Goal: Task Accomplishment & Management: Use online tool/utility

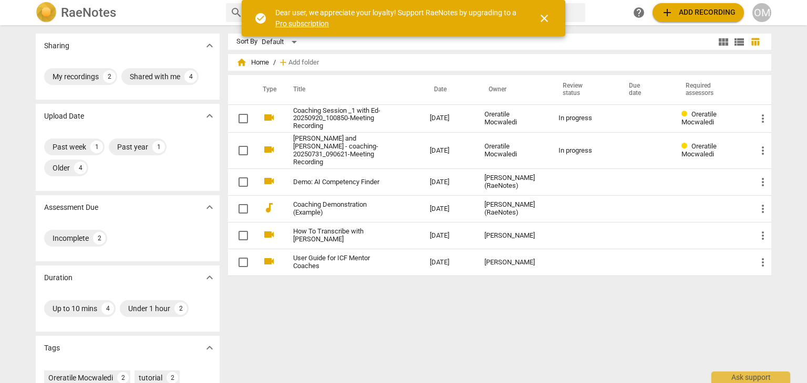
click at [551, 15] on span "close" at bounding box center [544, 18] width 25 height 13
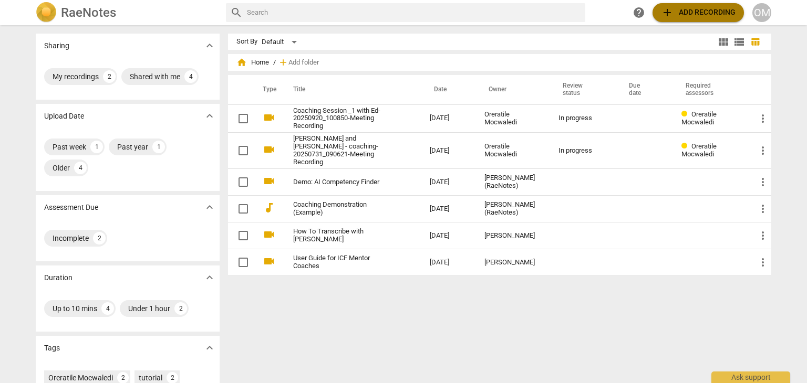
click at [678, 12] on span "add Add recording" at bounding box center [698, 12] width 75 height 13
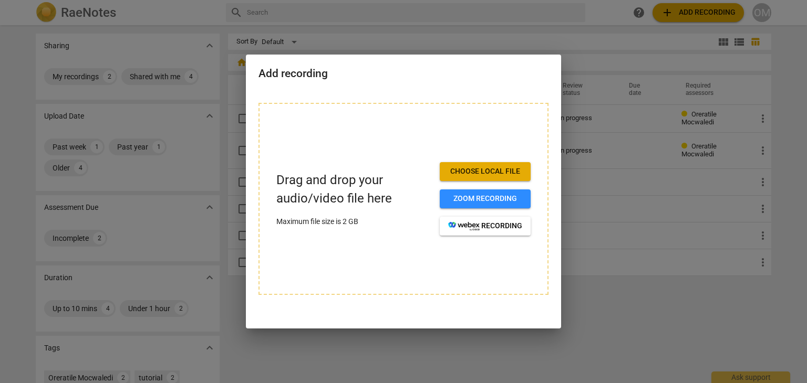
click at [479, 172] on span "Choose local file" at bounding box center [485, 172] width 74 height 11
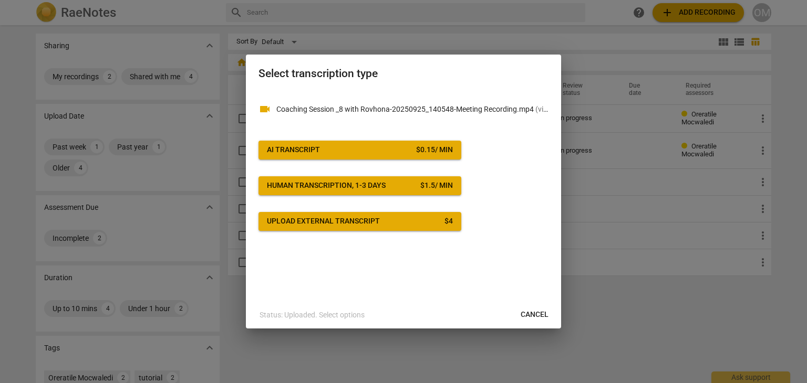
click at [395, 145] on span "AI Transcript $ 0.15 / min" at bounding box center [360, 150] width 186 height 11
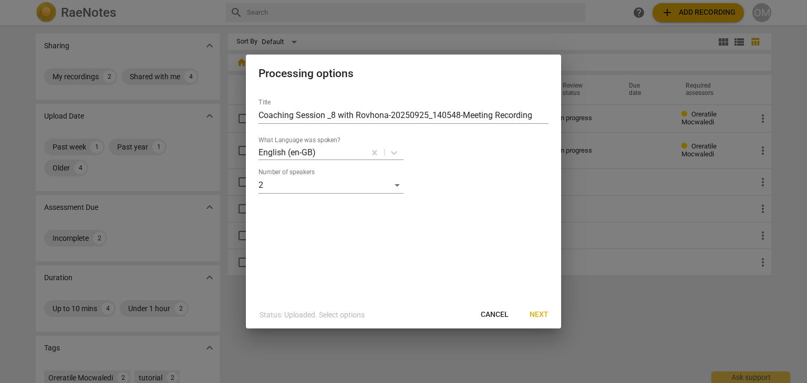
click at [542, 316] on span "Next" at bounding box center [539, 315] width 19 height 11
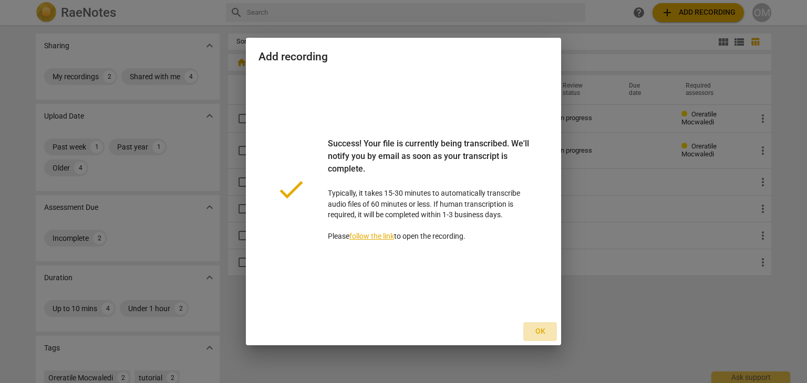
click at [540, 330] on span "Ok" at bounding box center [540, 332] width 17 height 11
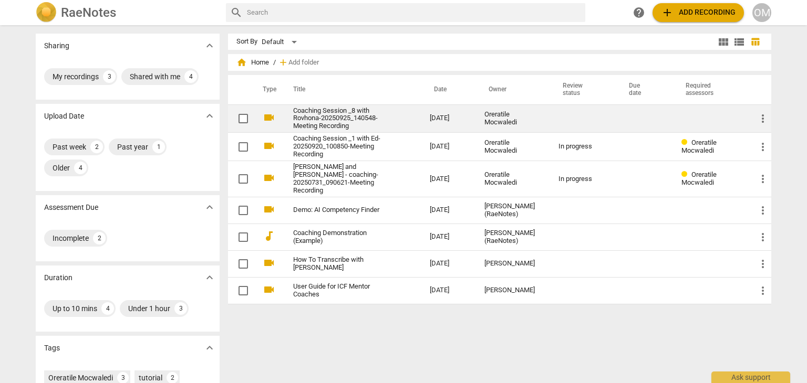
click at [358, 113] on link "Coaching Session _8 with Rovhona-20250925_140548-Meeting Recording" at bounding box center [342, 119] width 99 height 24
click at [358, 0] on html "RaeNotes search help add Add recording OM Sharing expand_more My recordings 3 S…" at bounding box center [403, 0] width 807 height 0
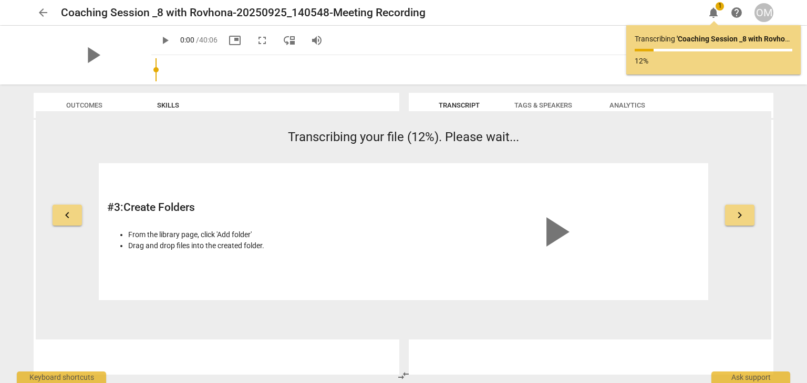
click at [4, 330] on div "arrow_back Coaching Session _8 with Rovhona-20250925_140548-Meeting Recording e…" at bounding box center [403, 191] width 807 height 383
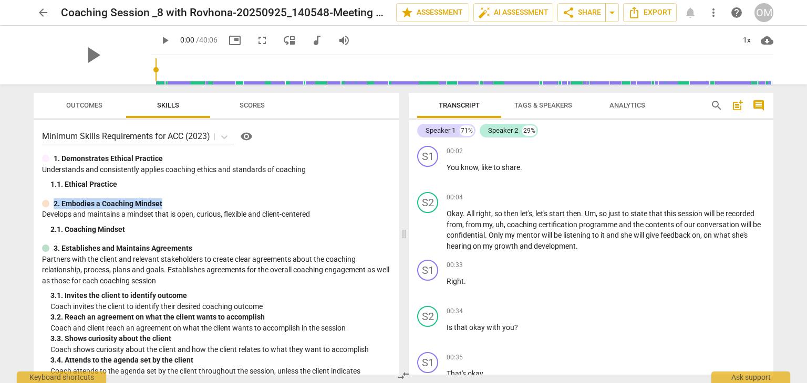
drag, startPoint x: 395, startPoint y: 184, endPoint x: 397, endPoint y: 209, distance: 24.8
click at [397, 209] on div "Minimum Skills Requirements for ACC (2023) visibility 1. Demonstrates Ethical P…" at bounding box center [217, 247] width 366 height 255
click at [248, 108] on span "Scores" at bounding box center [252, 105] width 25 height 8
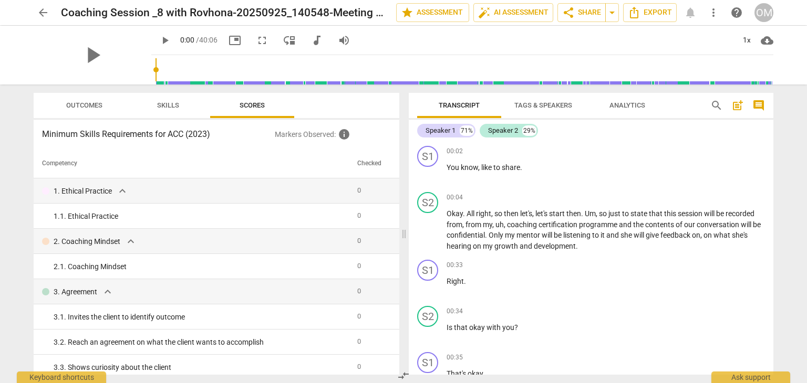
click at [534, 102] on span "Tags & Speakers" at bounding box center [543, 105] width 58 height 8
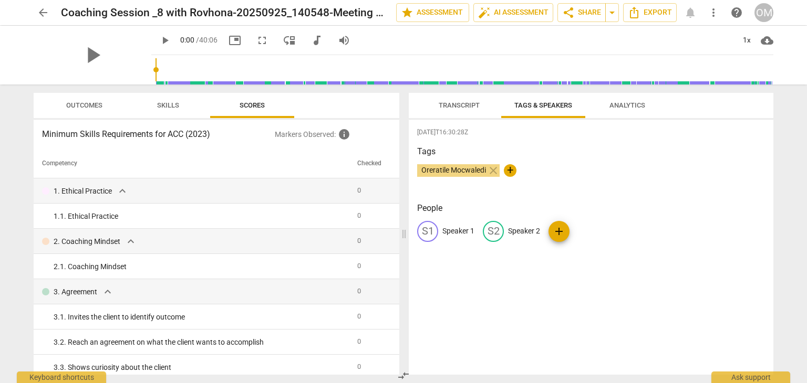
click at [452, 233] on p "Speaker 1" at bounding box center [458, 231] width 32 height 11
type input "Coach"
click at [485, 279] on div "[DATE]T16:30:28Z Tags Oreratile Mocwaledi close + People edit Coach delete S2 S…" at bounding box center [591, 247] width 365 height 255
click at [459, 105] on span "Transcript" at bounding box center [459, 105] width 41 height 8
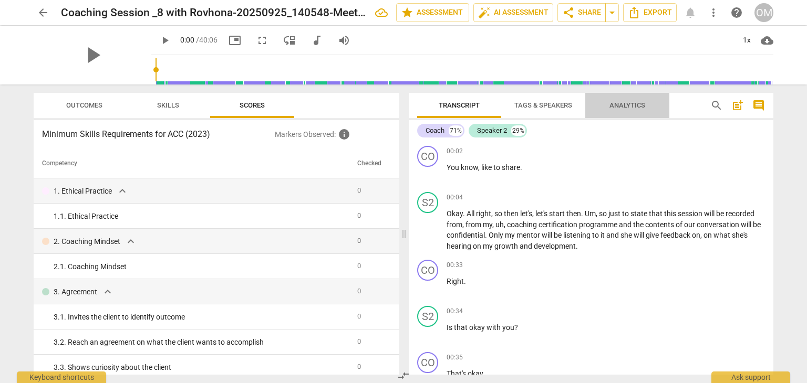
click at [624, 106] on span "Analytics" at bounding box center [627, 105] width 36 height 8
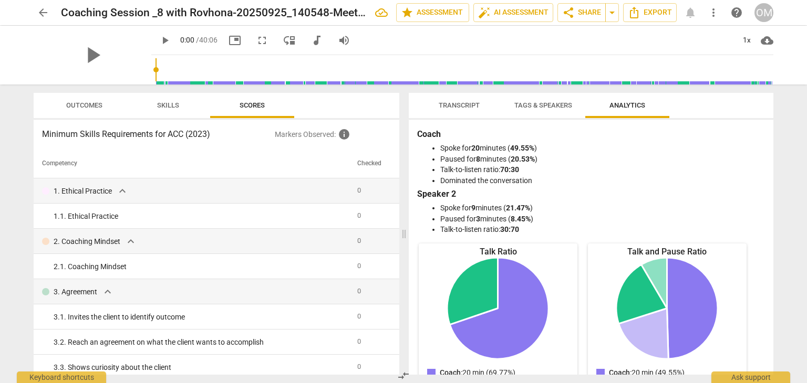
click at [768, 181] on div "Coach Spoke for 20 minutes ( 49.55% ) Paused for 8 minutes ( 20.53% ) Talk-to-l…" at bounding box center [591, 247] width 365 height 255
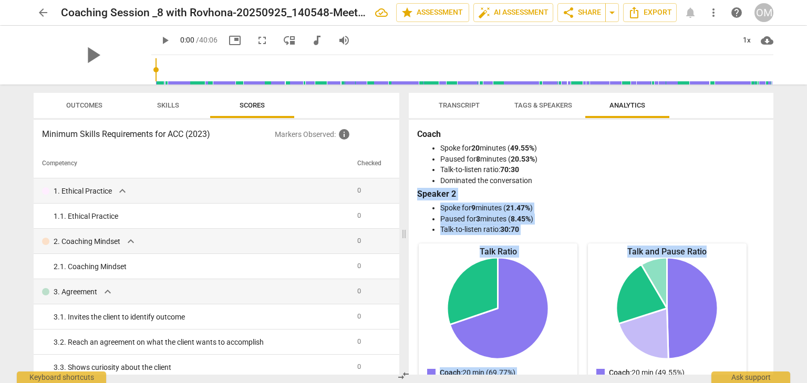
drag, startPoint x: 768, startPoint y: 181, endPoint x: 766, endPoint y: 252, distance: 70.4
click at [766, 252] on div "Coach Spoke for 20 minutes ( 49.55% ) Paused for 8 minutes ( 20.53% ) Talk-to-l…" at bounding box center [591, 247] width 365 height 255
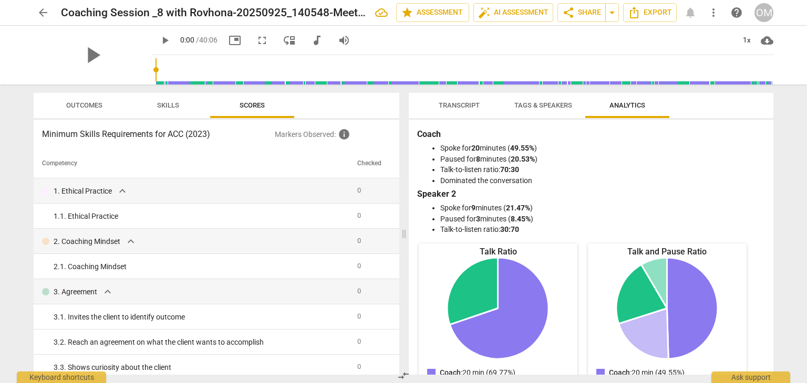
click at [767, 217] on div "Coach Spoke for 20 minutes ( 49.55% ) Paused for 8 minutes ( 20.53% ) Talk-to-l…" at bounding box center [591, 247] width 365 height 255
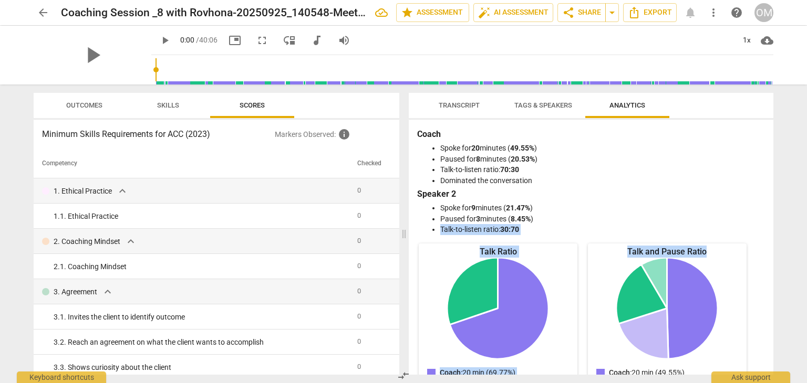
drag, startPoint x: 773, startPoint y: 216, endPoint x: 777, endPoint y: 306, distance: 89.9
click at [777, 307] on div "Transcript Tags & Speakers Analytics Coach 71% Speaker 2 29% CO play_arrow paus…" at bounding box center [592, 234] width 377 height 299
click at [546, 109] on span "Tags & Speakers" at bounding box center [543, 106] width 83 height 14
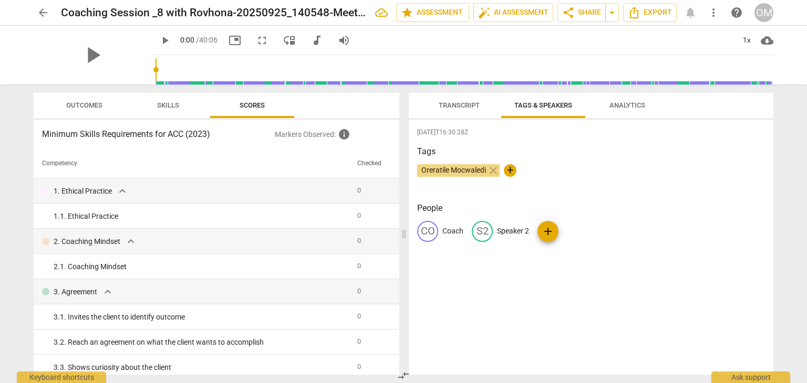
click at [452, 108] on span "Transcript" at bounding box center [459, 105] width 41 height 8
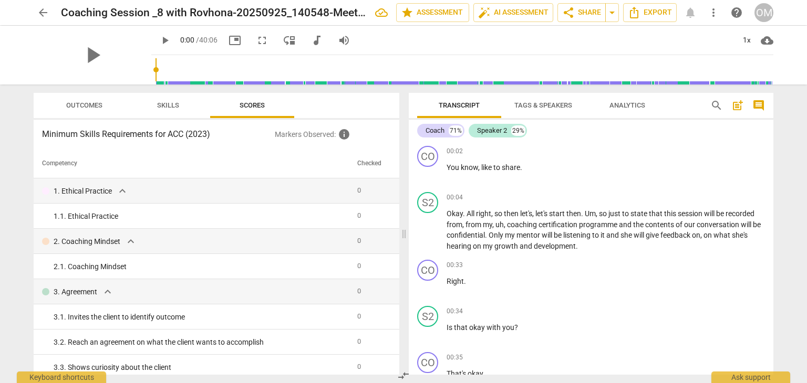
click at [168, 107] on span "Skills" at bounding box center [168, 105] width 22 height 8
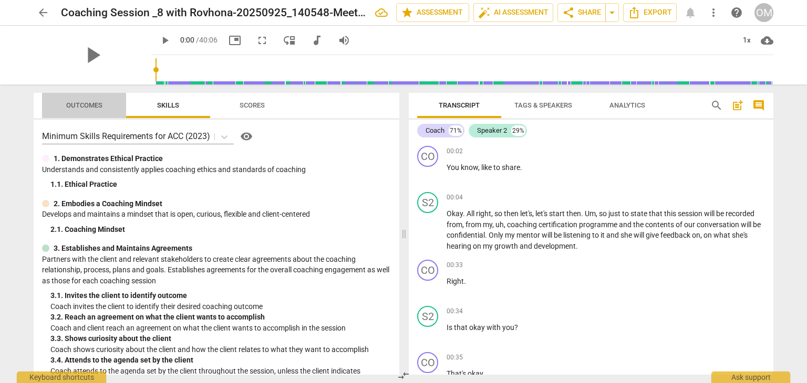
click at [90, 104] on span "Outcomes" at bounding box center [84, 105] width 36 height 8
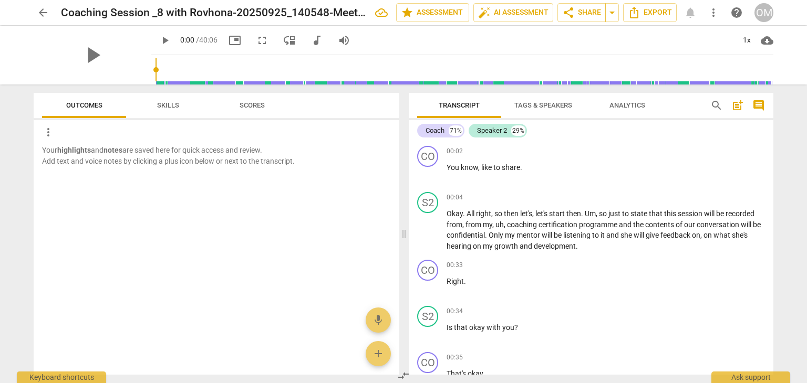
click at [538, 108] on span "Tags & Speakers" at bounding box center [543, 105] width 58 height 8
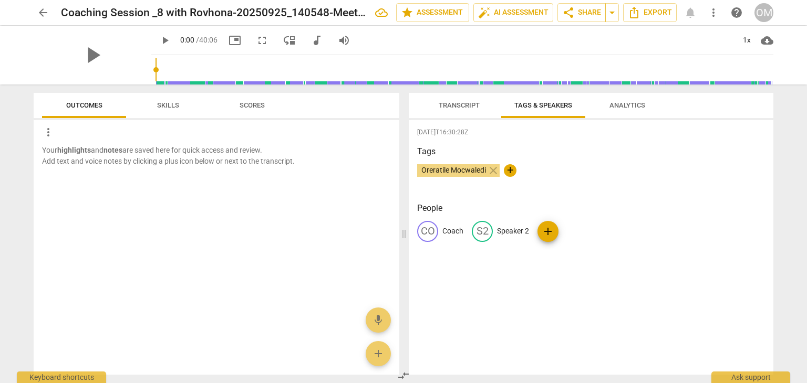
click at [450, 229] on p "Coach" at bounding box center [452, 231] width 21 height 11
click at [469, 229] on input "Coach" at bounding box center [484, 231] width 84 height 17
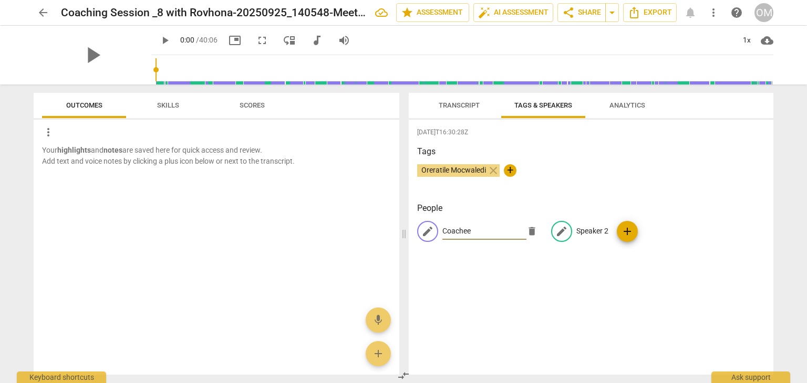
type input "Coachee"
click at [601, 230] on p "Speaker 2" at bounding box center [592, 231] width 32 height 11
type input "C"
type input "Oreratile"
click at [582, 282] on div "[DATE]T16:30:28Z Tags Oreratile Mocwaledi close + People CO Coachee edit Orerat…" at bounding box center [591, 247] width 365 height 255
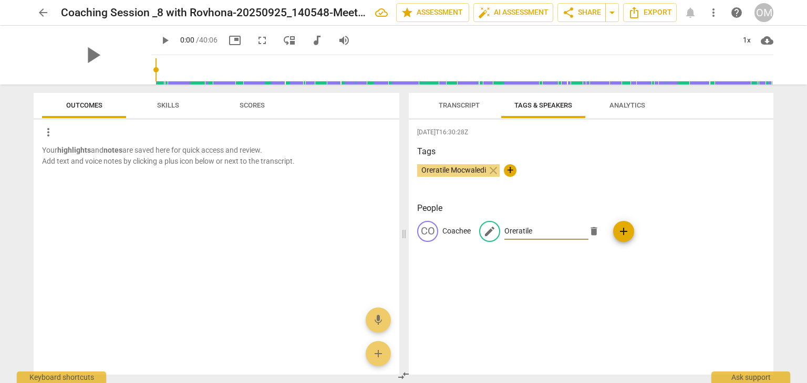
click at [582, 282] on div "[DATE]T16:30:28Z Tags Oreratile Mocwaledi close + People CO Coachee edit Orerat…" at bounding box center [591, 247] width 365 height 255
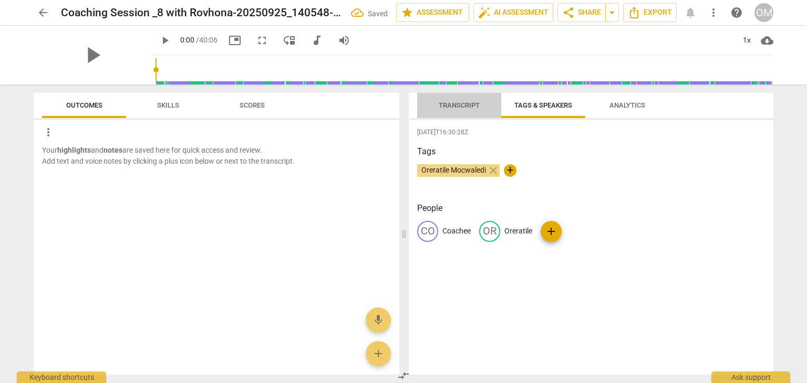
click at [448, 106] on span "Transcript" at bounding box center [459, 105] width 41 height 8
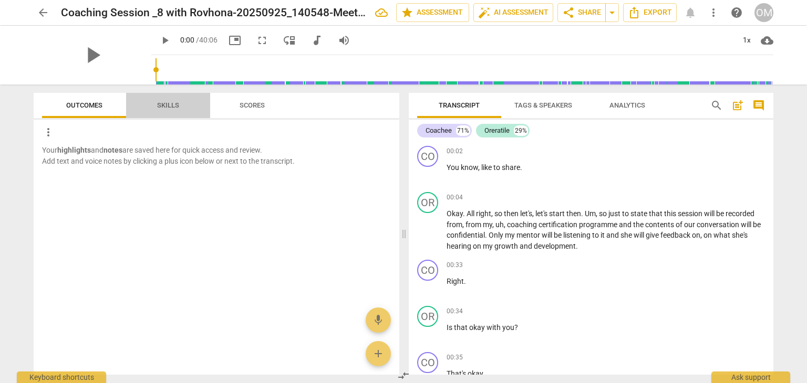
click at [169, 103] on span "Skills" at bounding box center [168, 105] width 22 height 8
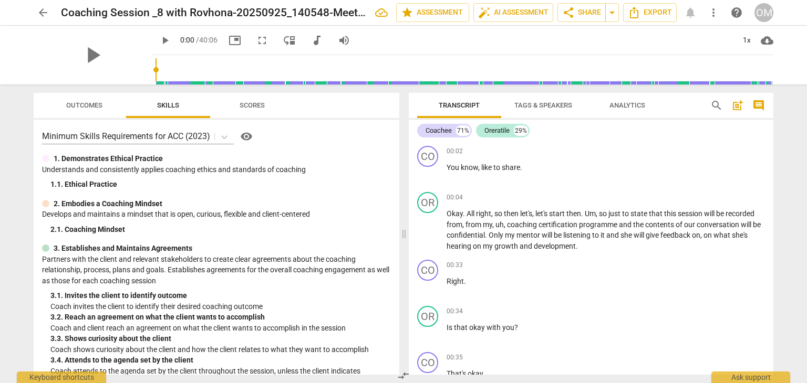
click at [252, 103] on span "Scores" at bounding box center [252, 105] width 25 height 8
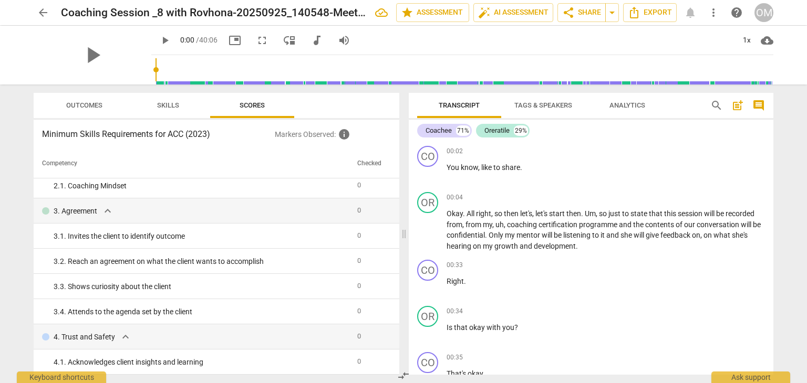
scroll to position [109, 0]
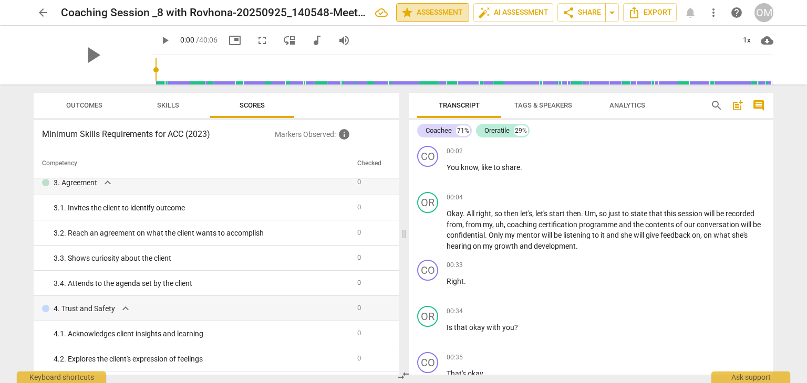
click at [432, 7] on span "star Assessment" at bounding box center [433, 12] width 64 height 13
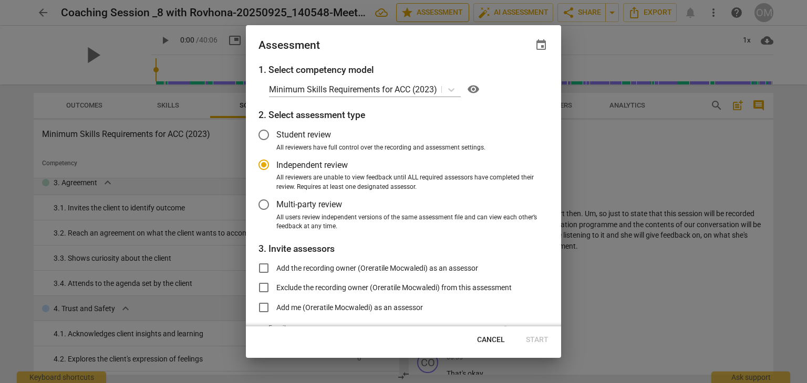
radio input "false"
click at [309, 305] on span "Add me (Oreratile Mocwaledi) as an assessor" at bounding box center [349, 308] width 147 height 11
click at [276, 305] on input "Add me (Oreratile Mocwaledi) as an assessor" at bounding box center [263, 307] width 25 height 25
checkbox input "true"
radio input "false"
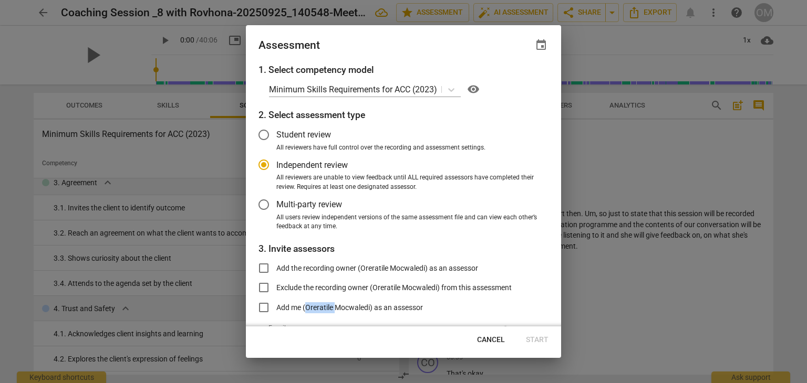
click at [309, 305] on span "Add me (Oreratile Mocwaledi) as an assessor" at bounding box center [349, 308] width 147 height 11
click at [276, 305] on input "Add me (Oreratile Mocwaledi) as an assessor" at bounding box center [263, 307] width 25 height 25
checkbox input "false"
radio input "false"
click at [266, 306] on input "Add me (Oreratile Mocwaledi) as an assessor" at bounding box center [263, 307] width 25 height 25
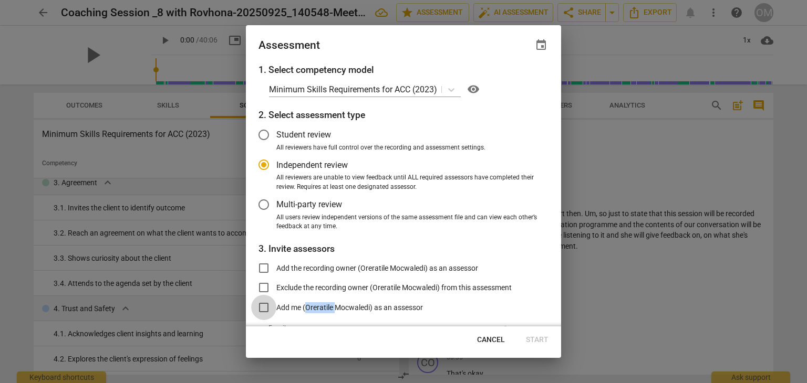
checkbox input "true"
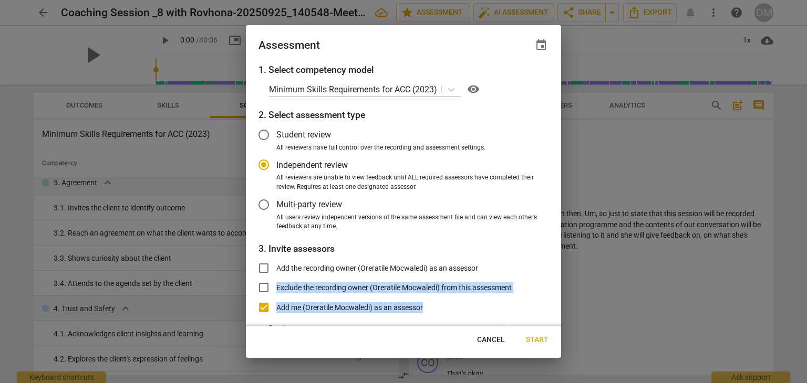
drag, startPoint x: 557, startPoint y: 264, endPoint x: 557, endPoint y: 295, distance: 31.5
click at [557, 295] on div "1. Select competency model Minimum Skills Requirements for ACC (2023) visibilit…" at bounding box center [403, 195] width 315 height 264
click at [551, 273] on div "1. Select competency model Minimum Skills Requirements for ACC (2023) visibilit…" at bounding box center [403, 195] width 315 height 264
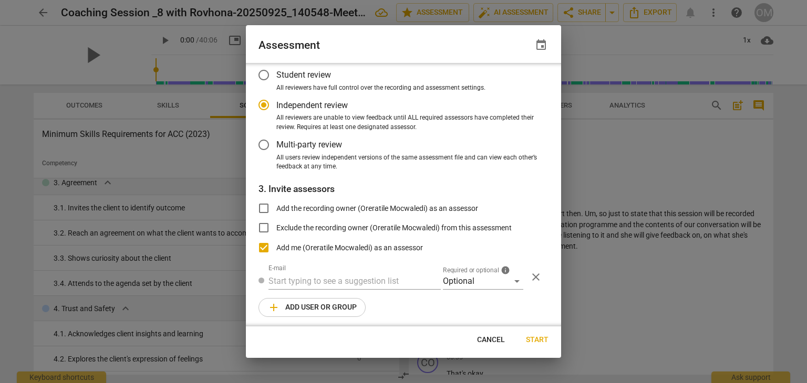
scroll to position [62, 0]
radio input "false"
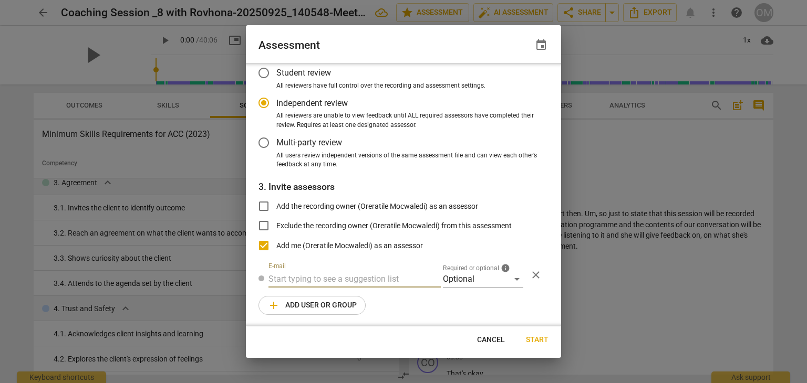
click at [295, 272] on input "text" at bounding box center [354, 279] width 172 height 17
type input "o"
type input "[EMAIL_ADDRESS][DOMAIN_NAME]"
radio input "false"
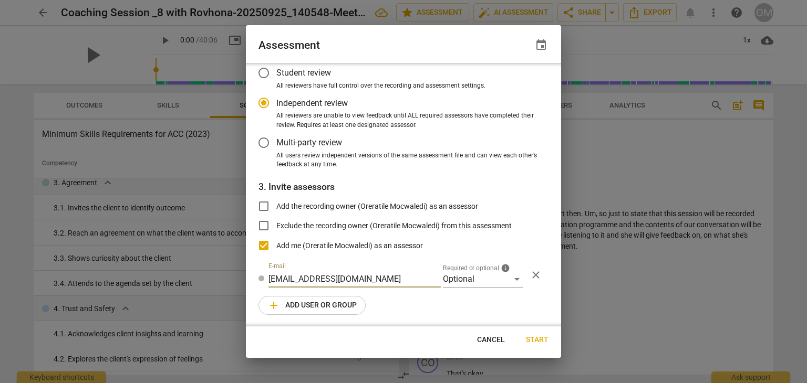
click at [536, 340] on span "Start" at bounding box center [537, 340] width 23 height 11
click at [338, 202] on span "Add the recording owner (Oreratile Mocwaledi) as an assessor" at bounding box center [377, 206] width 202 height 11
click at [276, 202] on input "Add the recording owner (Oreratile Mocwaledi) as an assessor" at bounding box center [263, 206] width 25 height 25
checkbox input "true"
click at [535, 339] on span "Start" at bounding box center [537, 340] width 23 height 11
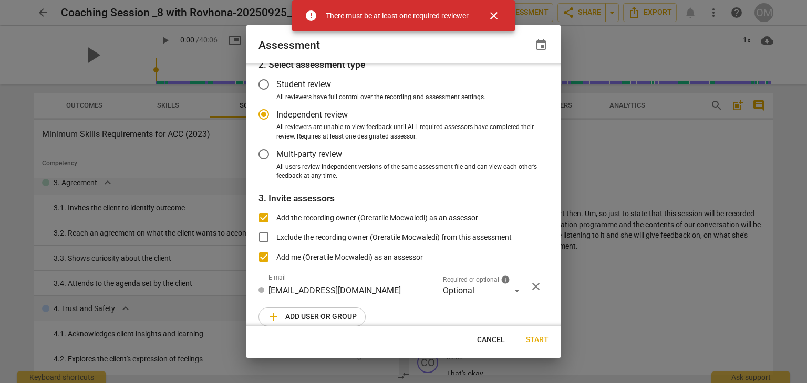
scroll to position [44, 0]
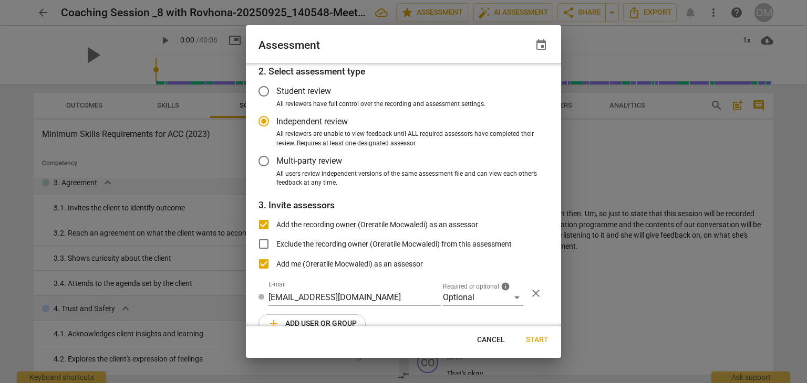
drag, startPoint x: 555, startPoint y: 127, endPoint x: 555, endPoint y: 114, distance: 12.6
click at [555, 114] on div "1. Select competency model Minimum Skills Requirements for ACC (2023) visibilit…" at bounding box center [403, 195] width 315 height 264
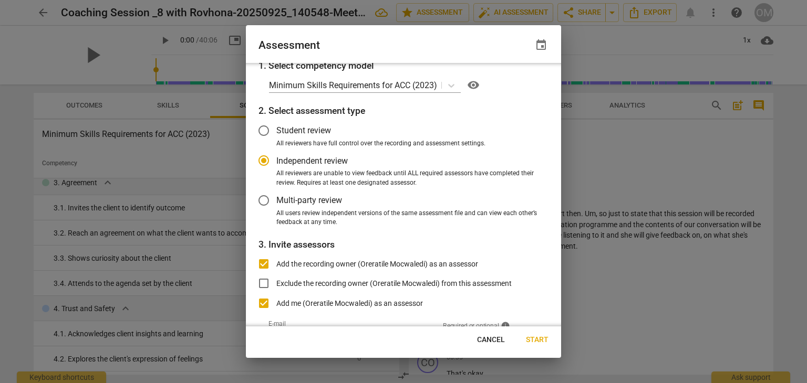
scroll to position [3, 0]
radio input "false"
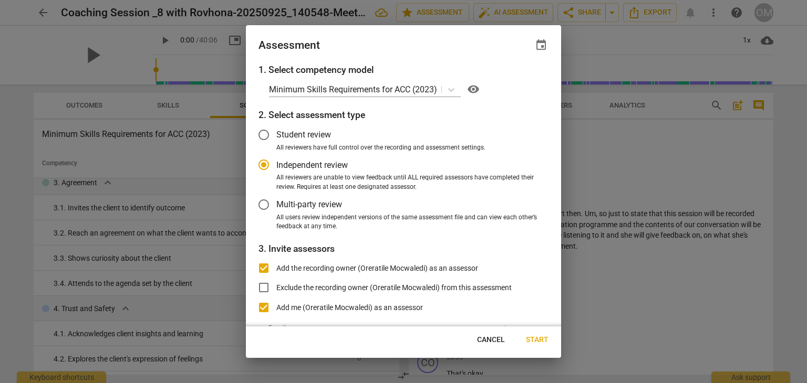
click at [562, 69] on div at bounding box center [403, 191] width 807 height 383
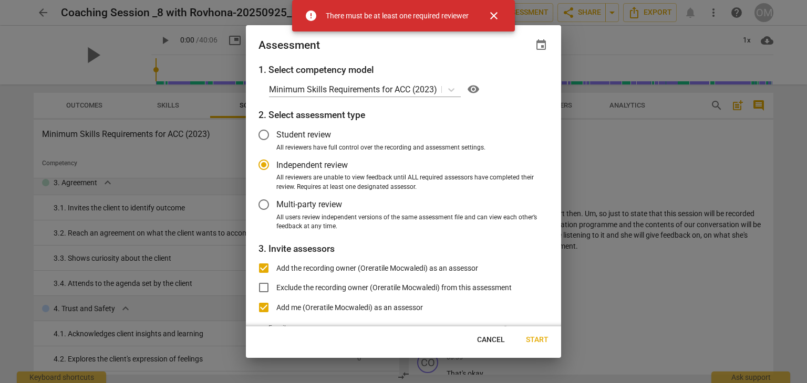
click at [309, 145] on span "All reviewers have full control over the recording and assessment settings." at bounding box center [380, 147] width 209 height 9
click at [0, 0] on input "All reviewers have full control over the recording and assessment settings." at bounding box center [0, 0] width 0 height 0
radio input "false"
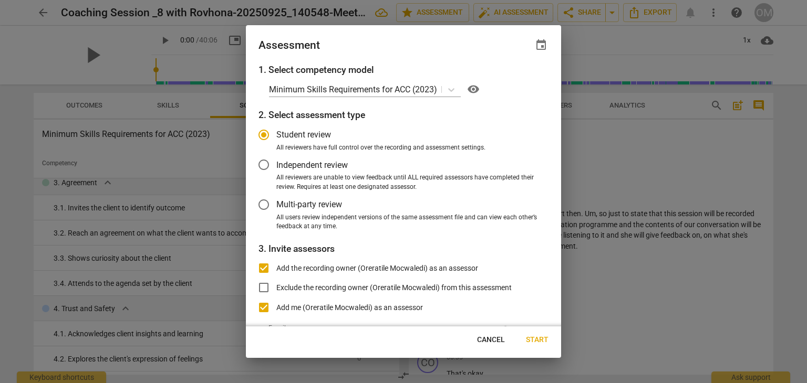
click at [293, 261] on label "Add the recording owner (Oreratile Mocwaledi) as an assessor" at bounding box center [364, 268] width 227 height 25
click at [276, 261] on input "Add the recording owner (Oreratile Mocwaledi) as an assessor" at bounding box center [263, 268] width 25 height 25
checkbox input "false"
click at [531, 337] on span "Start" at bounding box center [537, 340] width 23 height 11
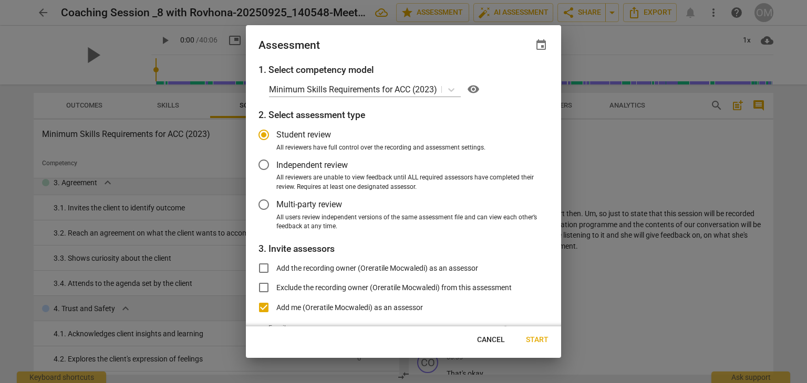
radio input "false"
type input "Oreratile Mocwaledi <[EMAIL_ADDRESS][DOMAIN_NAME]>"
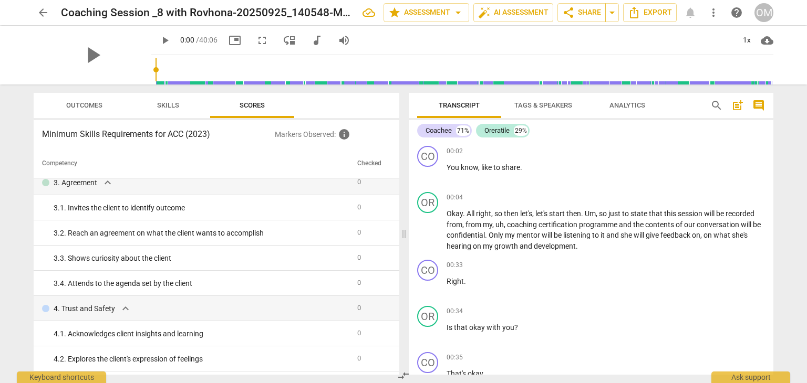
click at [88, 108] on span "Outcomes" at bounding box center [84, 105] width 36 height 8
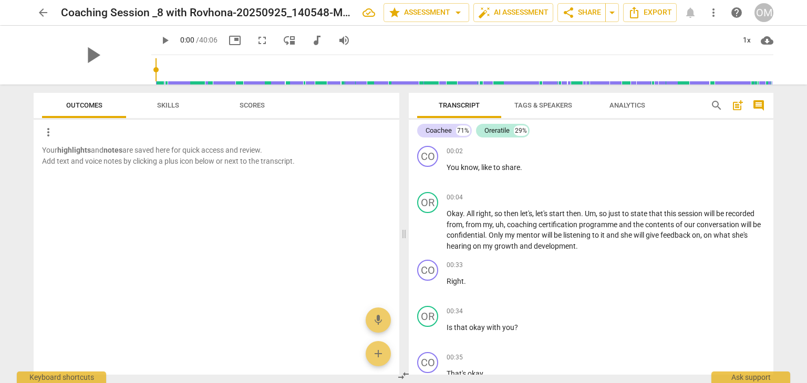
click at [174, 107] on span "Skills" at bounding box center [168, 105] width 22 height 8
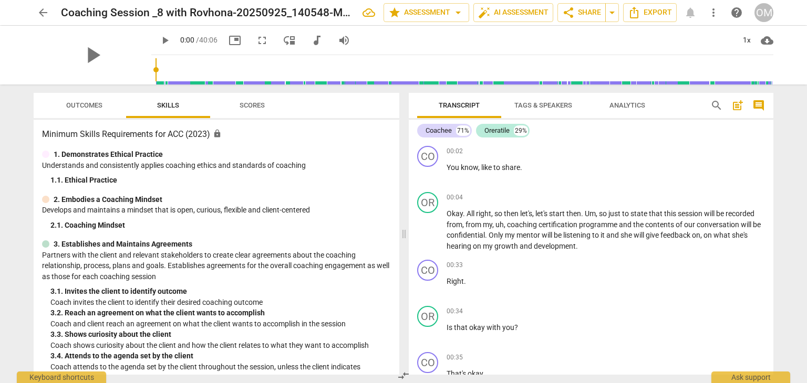
click at [254, 108] on span "Scores" at bounding box center [252, 105] width 25 height 8
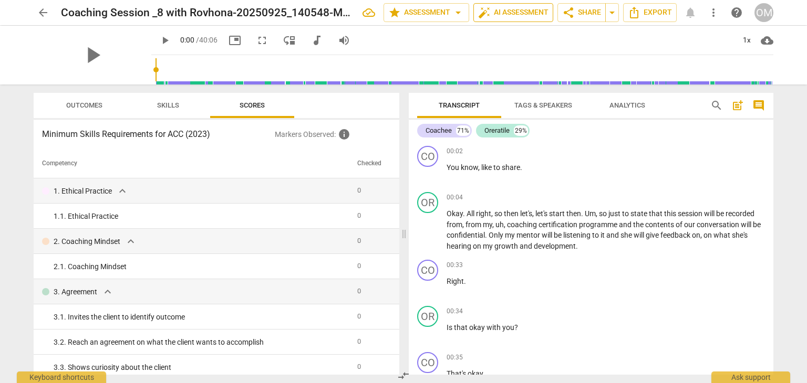
click at [519, 12] on span "auto_fix_high AI Assessment" at bounding box center [513, 12] width 70 height 13
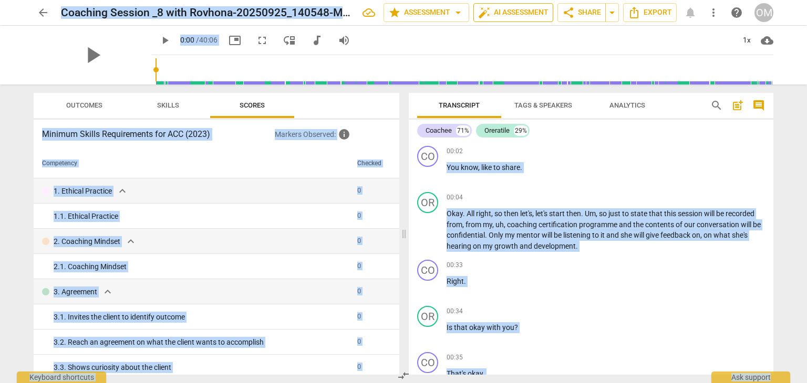
click at [522, 11] on span "auto_fix_high AI Assessment" at bounding box center [513, 12] width 70 height 13
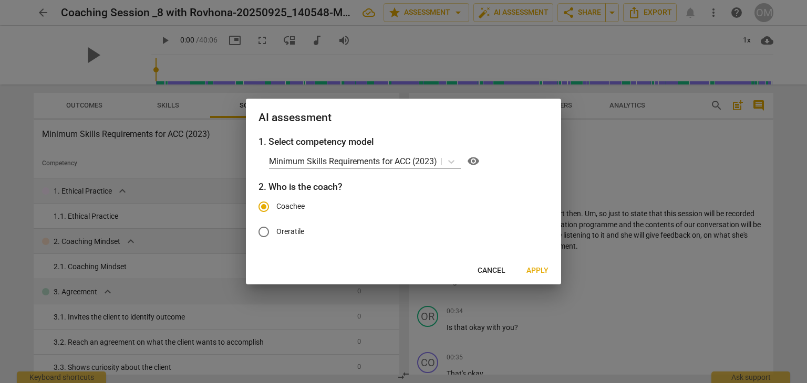
click at [290, 231] on span "Oreratile" at bounding box center [290, 231] width 28 height 11
click at [276, 231] on input "Oreratile" at bounding box center [263, 232] width 25 height 25
radio input "true"
radio input "false"
click at [290, 231] on span "Oreratile" at bounding box center [290, 231] width 28 height 11
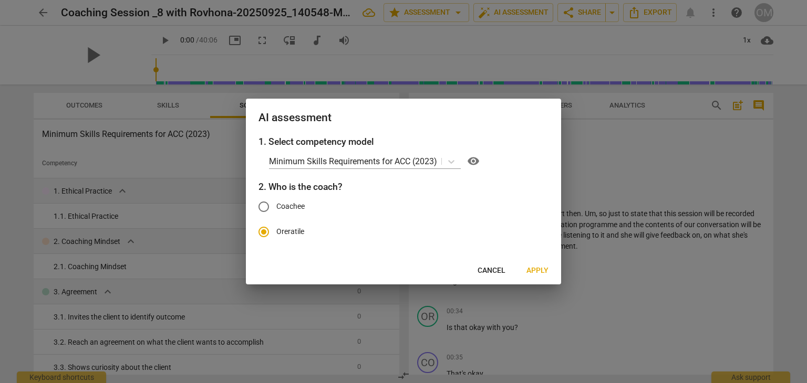
click at [276, 231] on input "Oreratile" at bounding box center [263, 232] width 25 height 25
click at [542, 269] on span "Apply" at bounding box center [537, 271] width 22 height 11
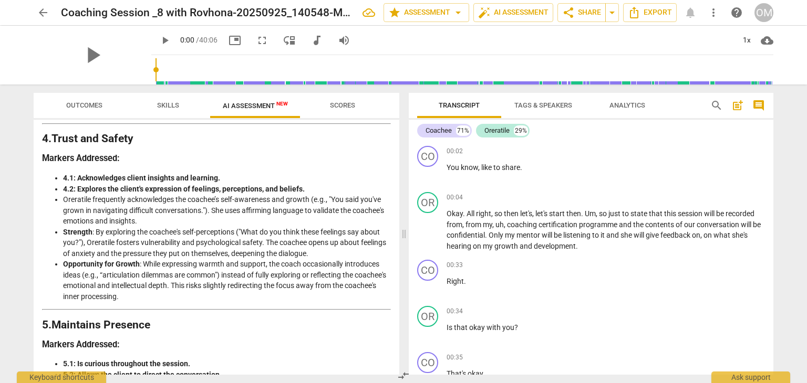
scroll to position [593, 0]
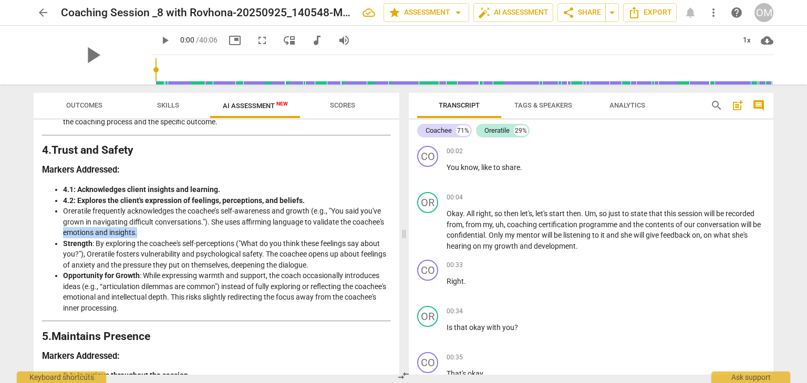
drag, startPoint x: 395, startPoint y: 220, endPoint x: 396, endPoint y: 237, distance: 17.3
click at [396, 237] on div "Disclaimer: AI can make mistakes. Consult a qualified mentor coach before actin…" at bounding box center [217, 247] width 366 height 255
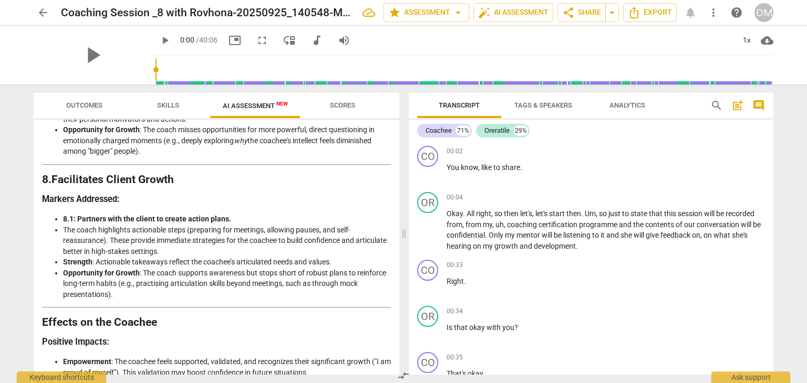
scroll to position [1273, 0]
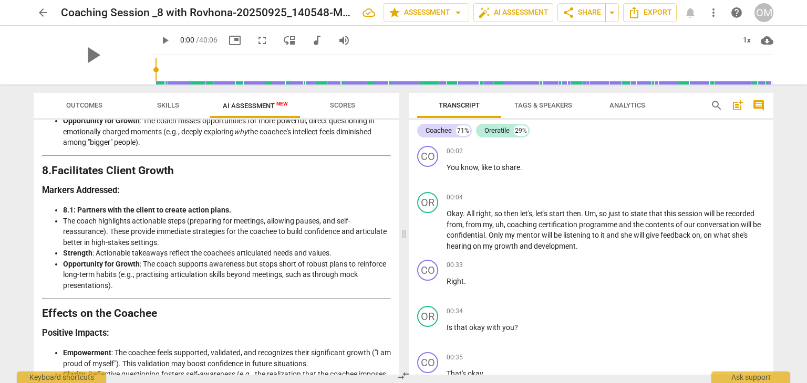
drag, startPoint x: 395, startPoint y: 321, endPoint x: 395, endPoint y: 336, distance: 15.2
click at [395, 336] on div "Disclaimer: AI can make mistakes. Consult a qualified mentor coach before actin…" at bounding box center [217, 247] width 366 height 255
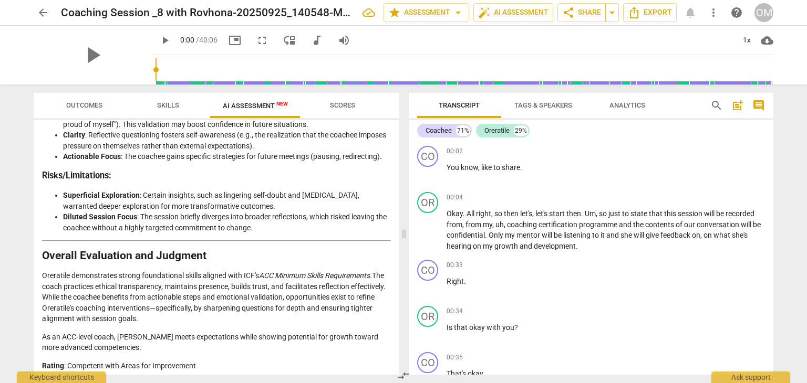
scroll to position [1515, 0]
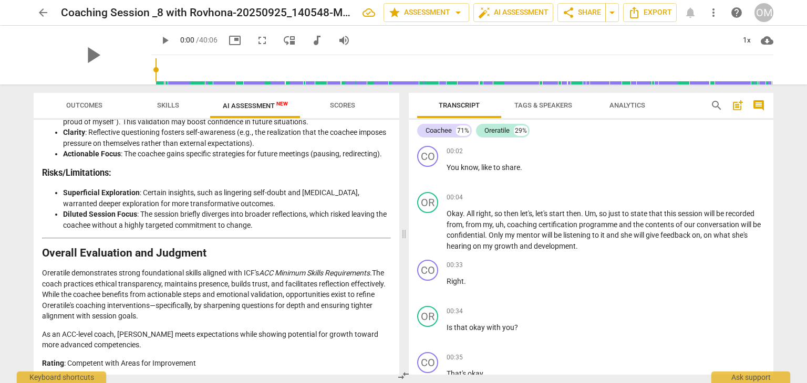
drag, startPoint x: 773, startPoint y: 146, endPoint x: 776, endPoint y: 179, distance: 33.8
click at [776, 179] on div "Transcript Tags & Speakers Analytics search post_add comment Coachee 71% Orerat…" at bounding box center [592, 234] width 377 height 299
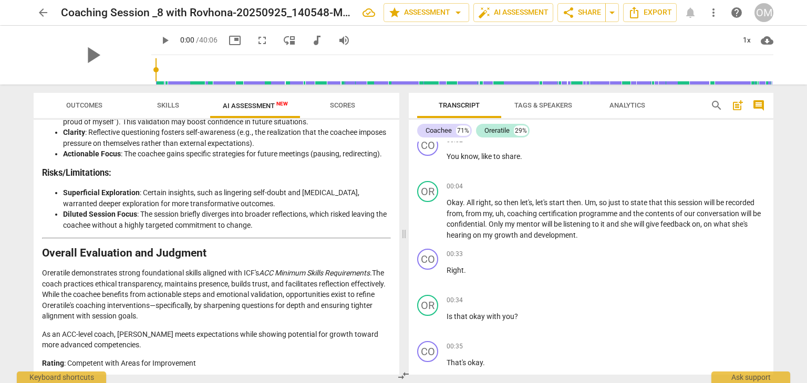
scroll to position [0, 0]
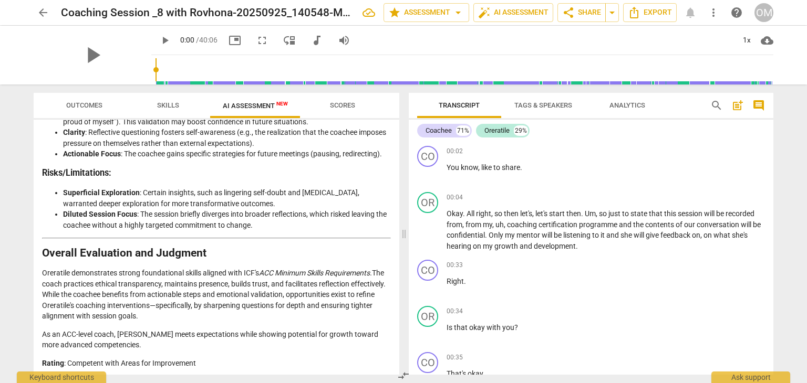
click at [772, 128] on div "Coachee 71% Oreratile 29% CO play_arrow pause 00:02 + Add competency keyboard_a…" at bounding box center [591, 247] width 365 height 255
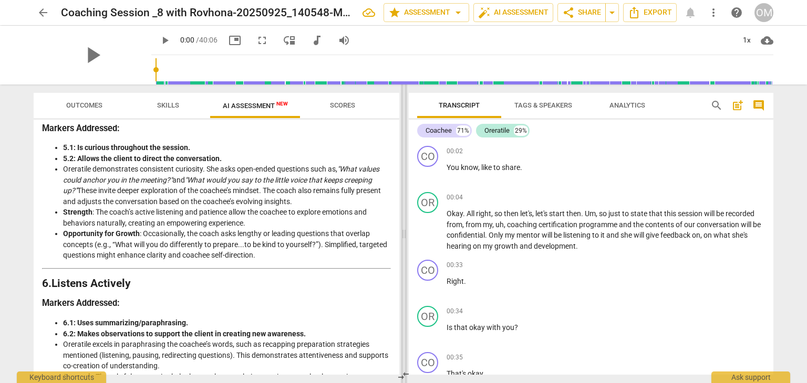
scroll to position [695, 0]
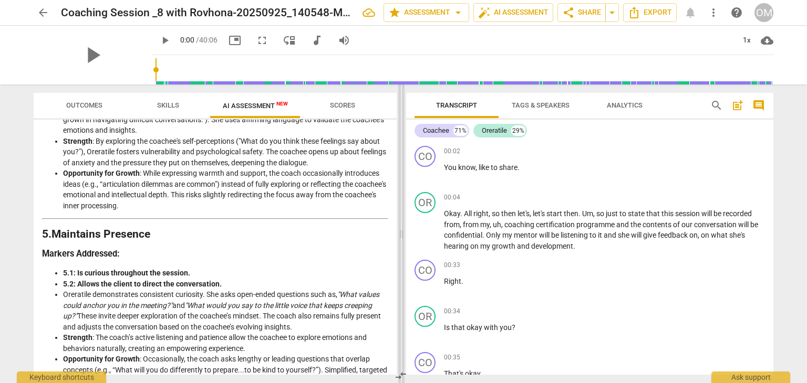
drag, startPoint x: 402, startPoint y: 198, endPoint x: 399, endPoint y: 171, distance: 27.4
click at [399, 171] on span at bounding box center [401, 234] width 6 height 299
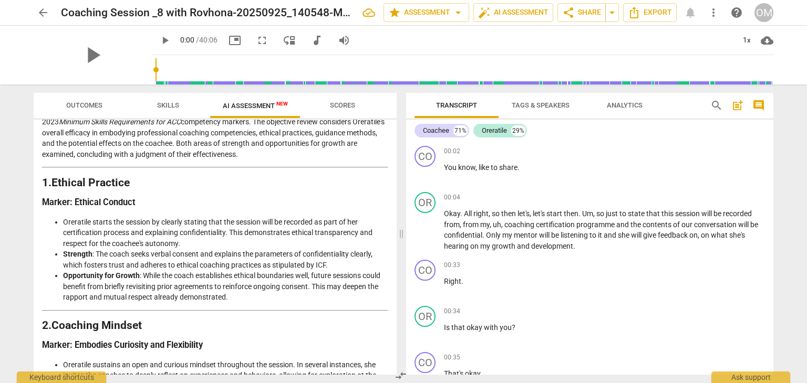
scroll to position [0, 0]
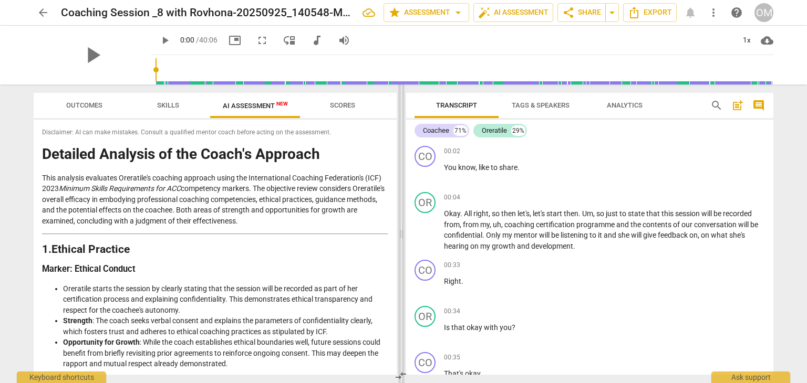
click at [401, 130] on span at bounding box center [401, 234] width 6 height 299
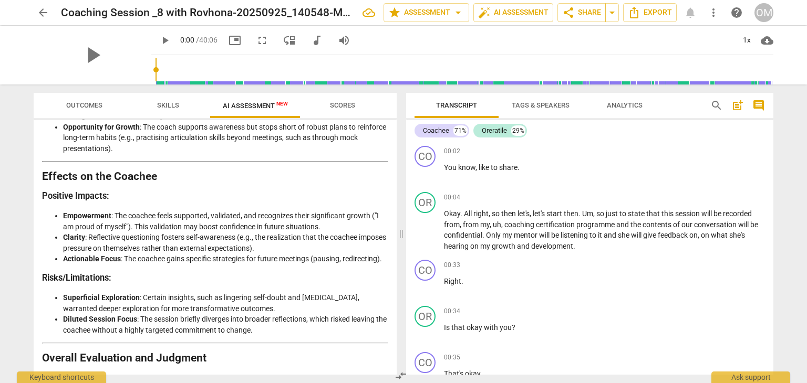
scroll to position [1416, 0]
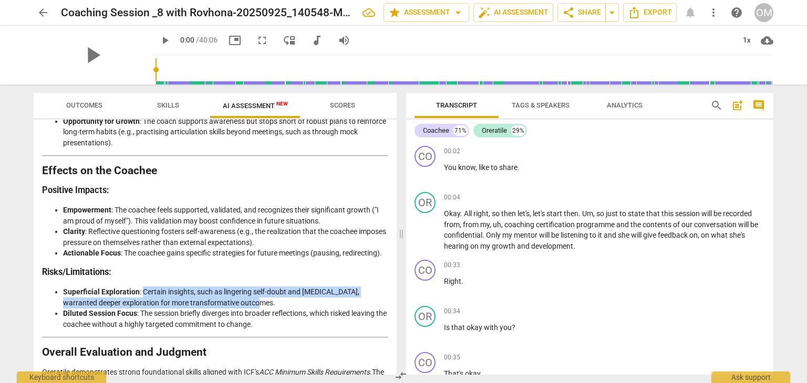
drag, startPoint x: 242, startPoint y: 298, endPoint x: 141, endPoint y: 293, distance: 101.0
click at [141, 293] on li "Superficial Exploration : Certain insights, such as lingering self-doubt and [M…" at bounding box center [225, 298] width 325 height 22
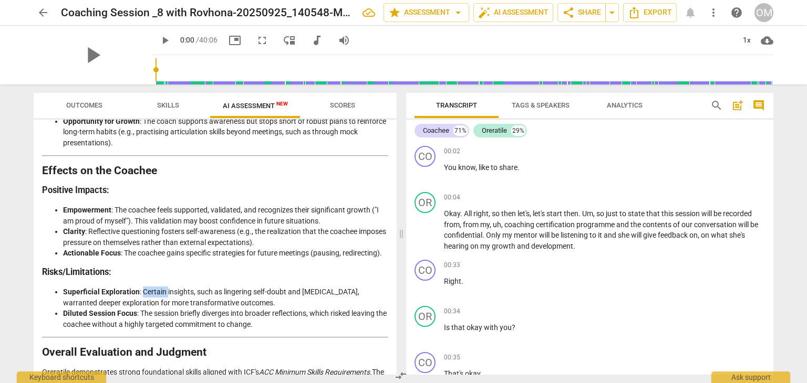
click at [141, 293] on li "Superficial Exploration : Certain insights, such as lingering self-doubt and [M…" at bounding box center [225, 298] width 325 height 22
click at [148, 295] on li "Superficial Exploration : Certain insights, such as lingering self-doubt and [M…" at bounding box center [225, 298] width 325 height 22
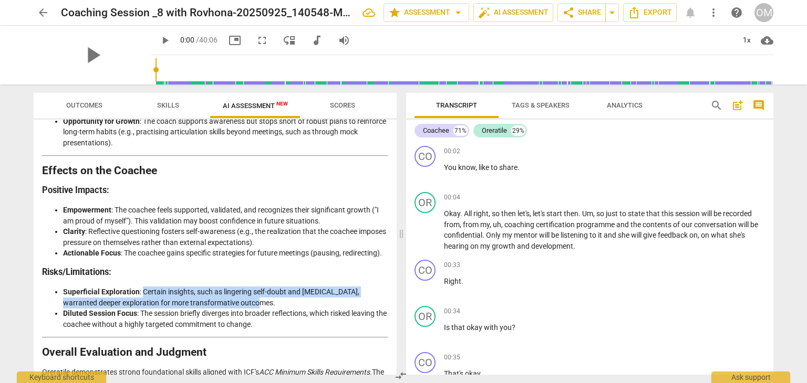
drag, startPoint x: 142, startPoint y: 287, endPoint x: 245, endPoint y: 298, distance: 104.1
click at [245, 298] on li "Superficial Exploration : Certain insights, such as lingering self-doubt and [M…" at bounding box center [225, 298] width 325 height 22
copy li "Certain insights, such as lingering self-doubt and [MEDICAL_DATA], warranted de…"
click at [246, 188] on h3 "Positive Impacts:" at bounding box center [215, 190] width 346 height 11
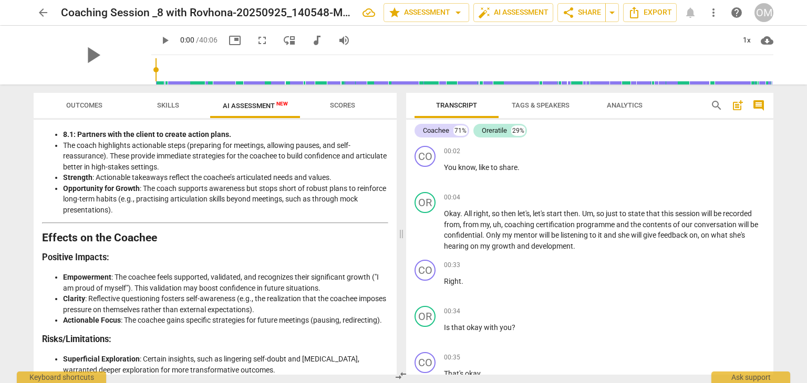
scroll to position [1346, 0]
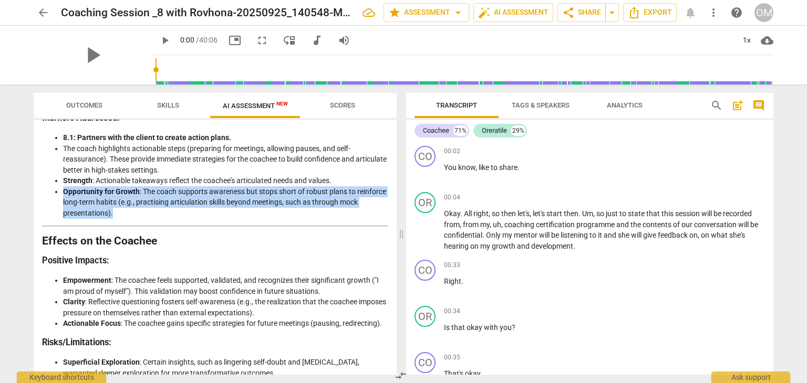
drag, startPoint x: 61, startPoint y: 188, endPoint x: 133, endPoint y: 211, distance: 75.6
click at [133, 211] on ul "8.1: Partners with the client to create action plans. The coach highlights acti…" at bounding box center [215, 175] width 346 height 86
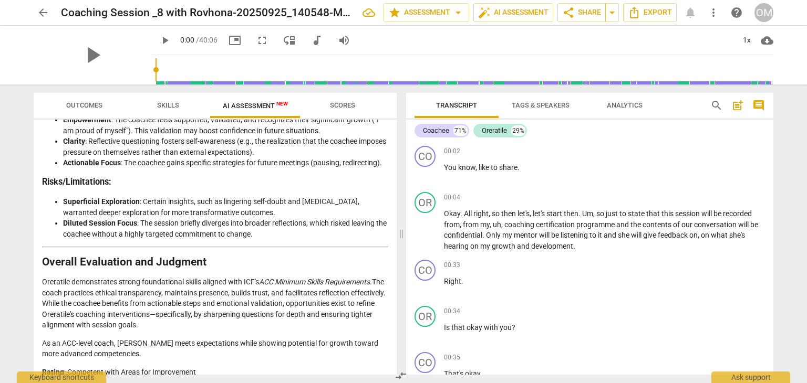
scroll to position [1513, 0]
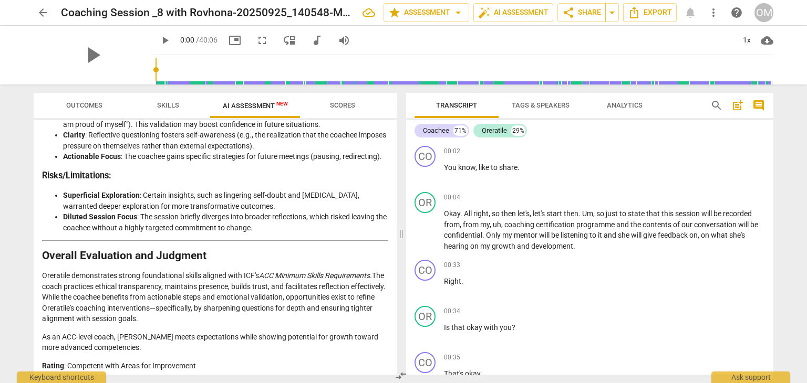
click at [391, 354] on div "Disclaimer: AI can make mistakes. Consult a qualified mentor coach before actin…" at bounding box center [215, 247] width 363 height 255
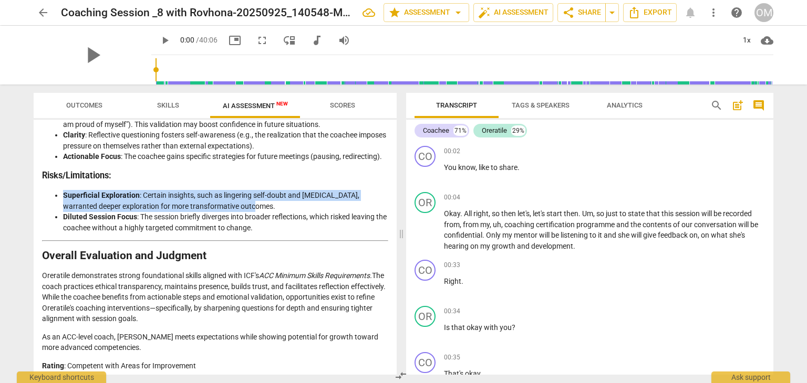
drag, startPoint x: 63, startPoint y: 192, endPoint x: 238, endPoint y: 200, distance: 175.1
click at [238, 200] on li "Superficial Exploration : Certain insights, such as lingering self-doubt and [M…" at bounding box center [225, 201] width 325 height 22
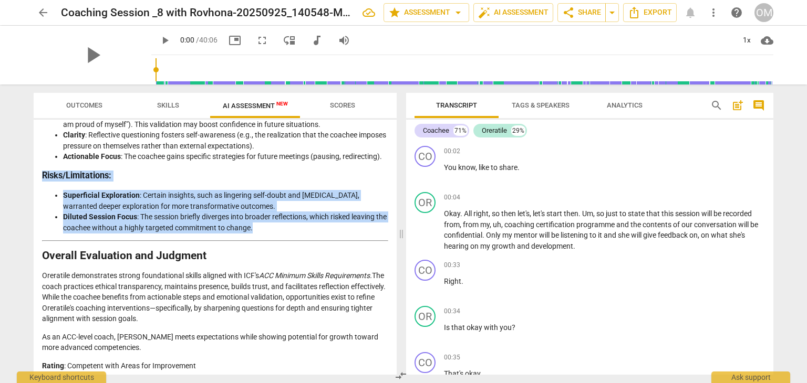
drag, startPoint x: 44, startPoint y: 175, endPoint x: 278, endPoint y: 221, distance: 238.8
copy div "Risks/Limitations: Superficial Exploration : Certain insights, such as lingerin…"
click at [390, 172] on div "Disclaimer: AI can make mistakes. Consult a qualified mentor coach before actin…" at bounding box center [215, 247] width 363 height 255
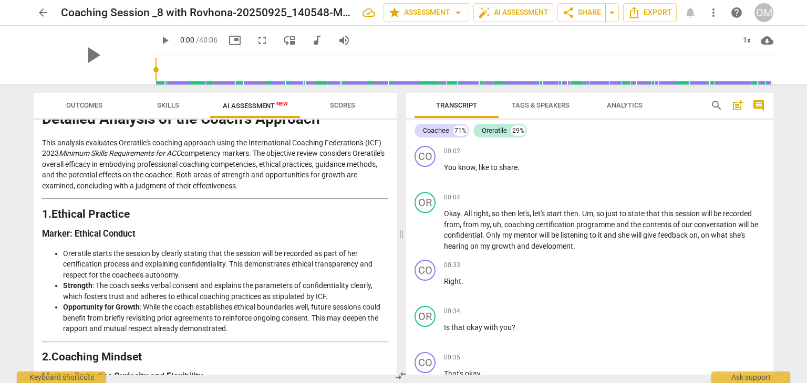
scroll to position [29, 0]
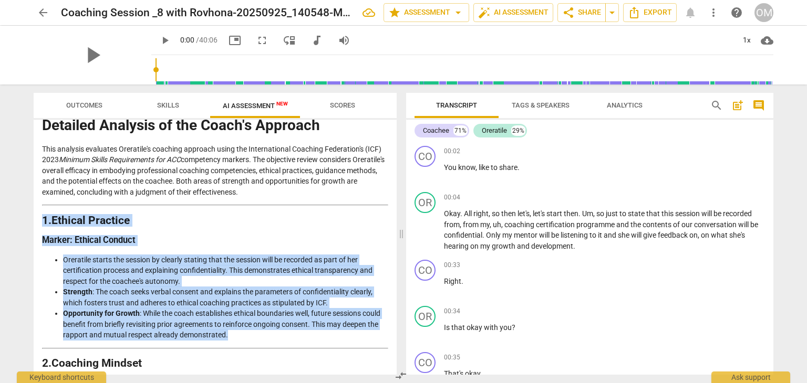
drag, startPoint x: 40, startPoint y: 219, endPoint x: 231, endPoint y: 334, distance: 222.3
click at [231, 334] on div "Disclaimer: AI can make mistakes. Consult a qualified mentor coach before actin…" at bounding box center [215, 247] width 363 height 255
copy div "1. Ethical Practice Marker: Ethical Conduct Oreratile starts the session by cle…"
drag, startPoint x: 148, startPoint y: 316, endPoint x: 175, endPoint y: 202, distance: 116.8
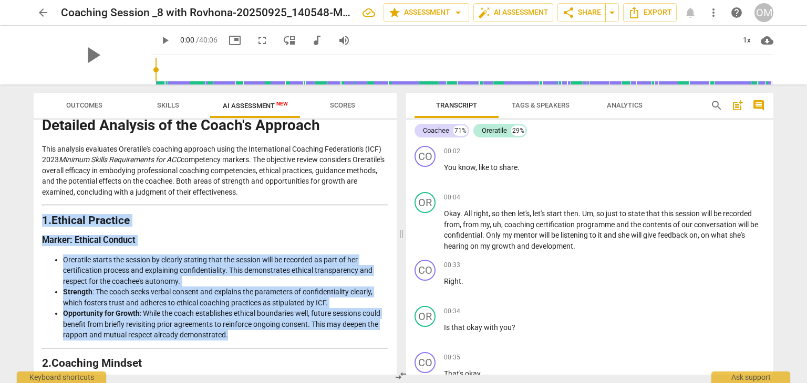
drag, startPoint x: 42, startPoint y: 217, endPoint x: 243, endPoint y: 334, distance: 231.8
click at [243, 334] on li "Opportunity for Growth : While the coach establishes ethical boundaries well, f…" at bounding box center [225, 324] width 325 height 33
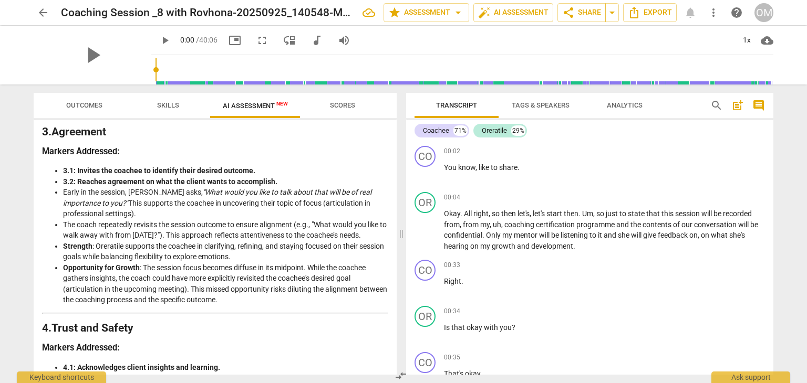
scroll to position [423, 0]
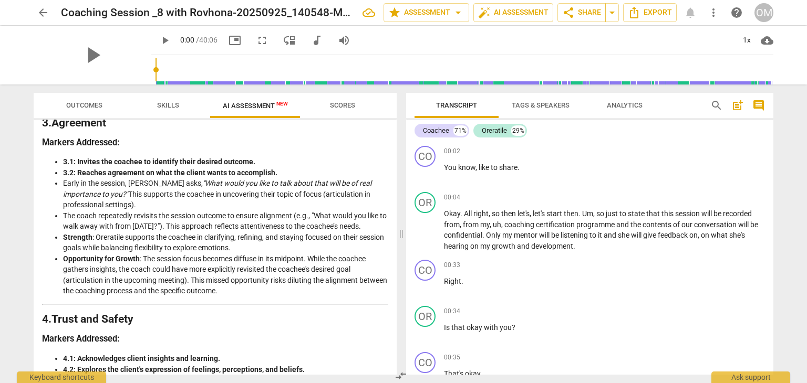
click at [391, 190] on div "Disclaimer: AI can make mistakes. Consult a qualified mentor coach before actin…" at bounding box center [215, 247] width 363 height 255
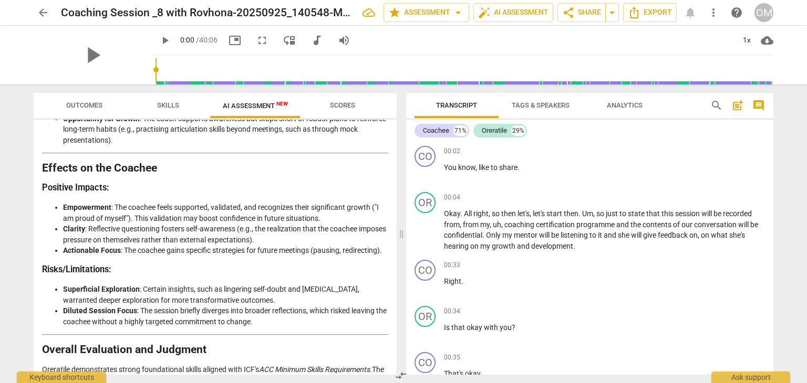
scroll to position [1399, 0]
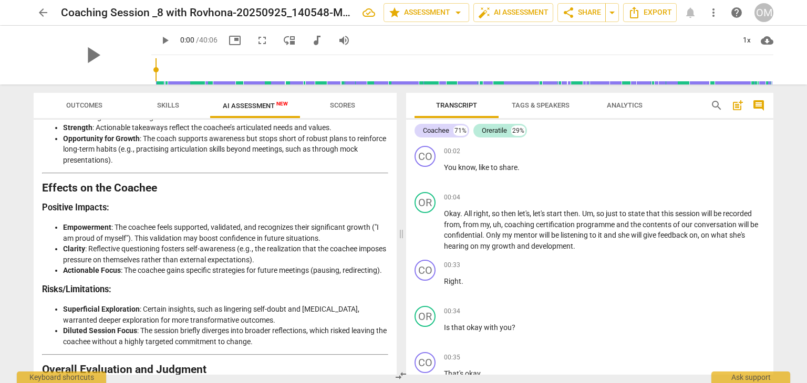
click at [392, 334] on div "Disclaimer: AI can make mistakes. Consult a qualified mentor coach before actin…" at bounding box center [215, 247] width 363 height 255
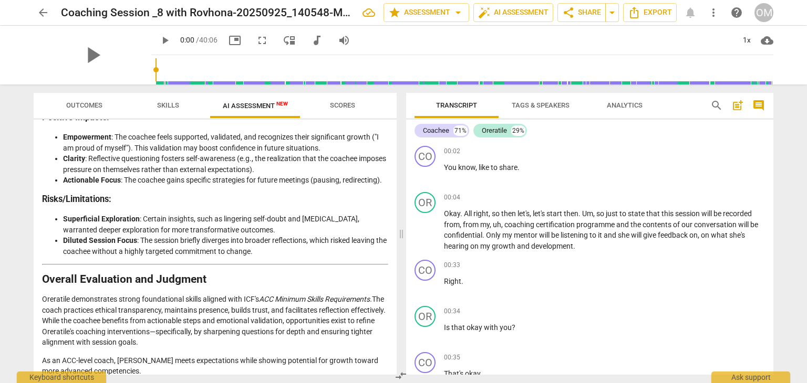
scroll to position [1515, 0]
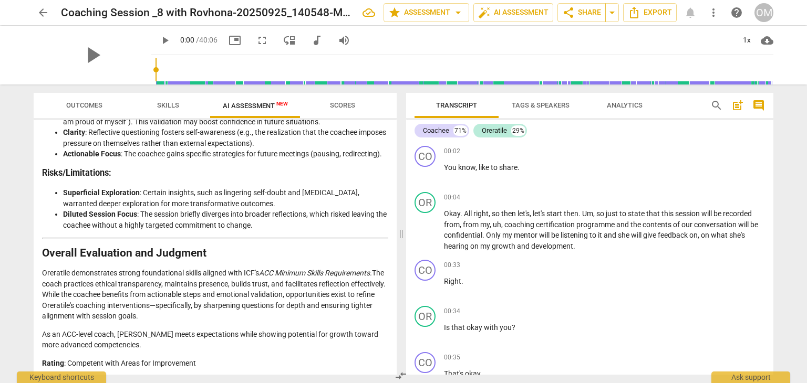
click at [342, 101] on span "Scores" at bounding box center [342, 105] width 25 height 8
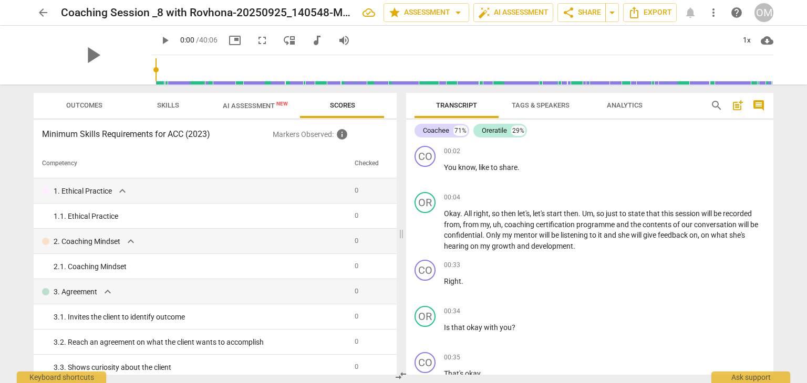
click at [172, 101] on span "Skills" at bounding box center [168, 105] width 22 height 8
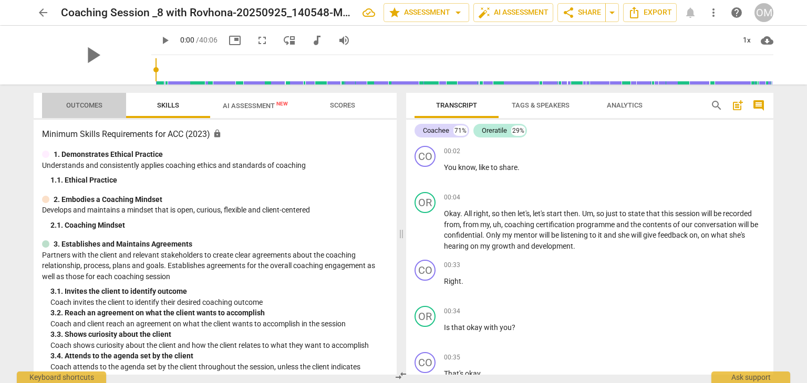
click at [95, 103] on span "Outcomes" at bounding box center [84, 105] width 36 height 8
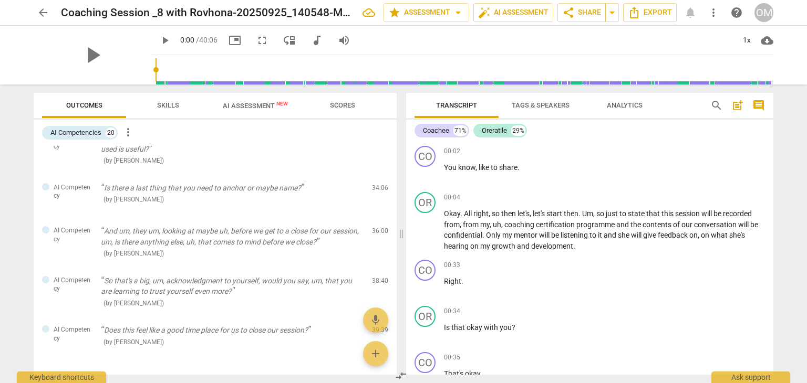
scroll to position [760, 0]
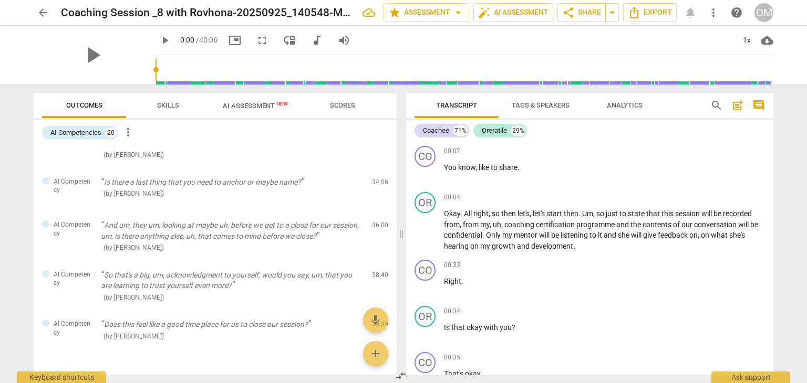
click at [767, 13] on div "OM" at bounding box center [763, 12] width 19 height 19
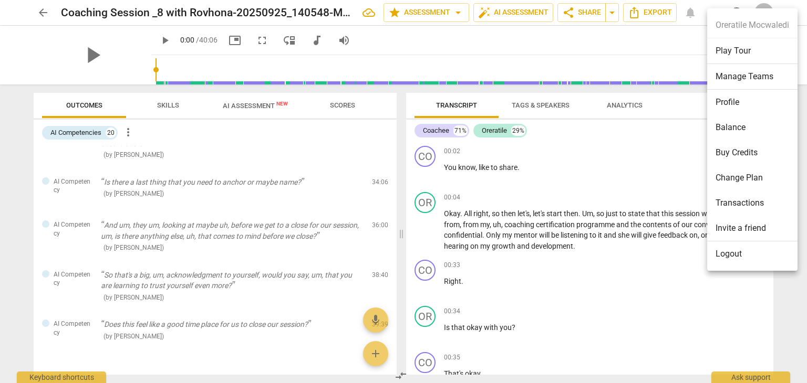
click at [735, 257] on li "Logout" at bounding box center [752, 254] width 90 height 25
